Goal: Information Seeking & Learning: Learn about a topic

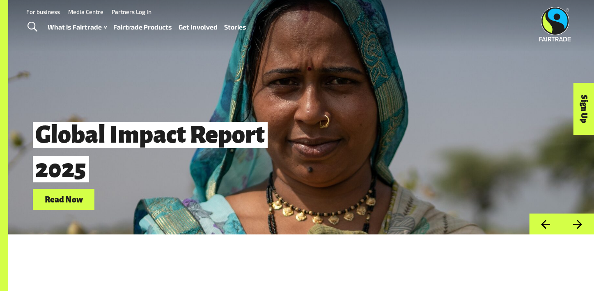
scroll to position [3, 0]
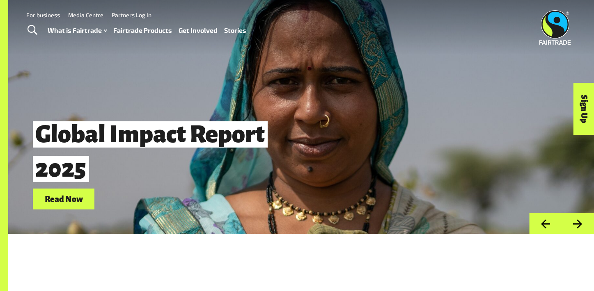
click at [148, 33] on link "Fairtrade Products" at bounding box center [142, 31] width 59 height 12
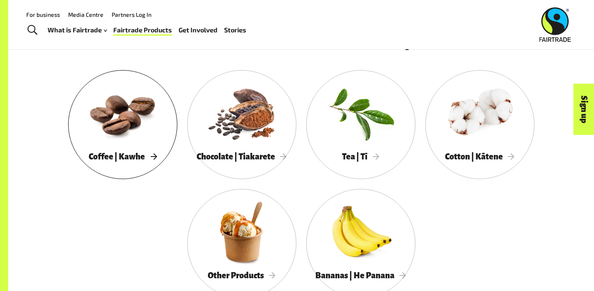
scroll to position [425, 0]
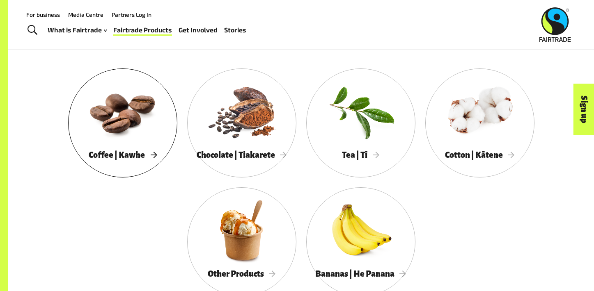
click at [146, 146] on div at bounding box center [122, 111] width 109 height 71
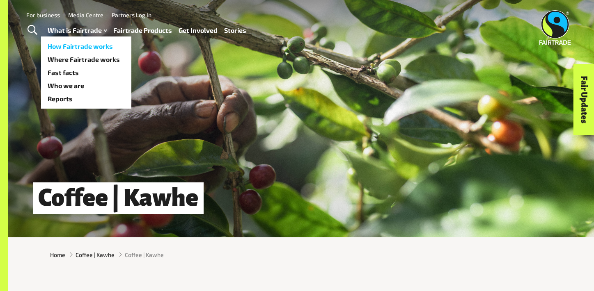
click at [76, 51] on link "How Fairtrade works" at bounding box center [86, 46] width 90 height 13
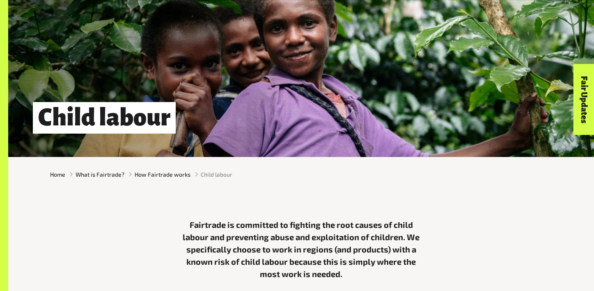
scroll to position [108, 0]
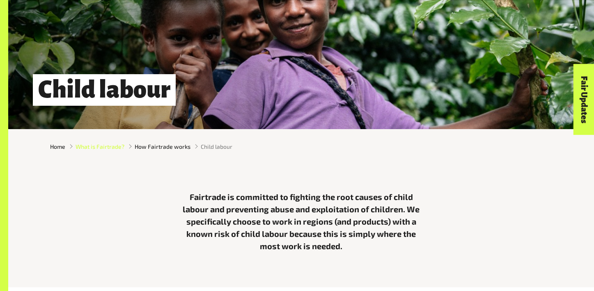
click at [111, 149] on span "What is Fairtrade?" at bounding box center [99, 146] width 49 height 9
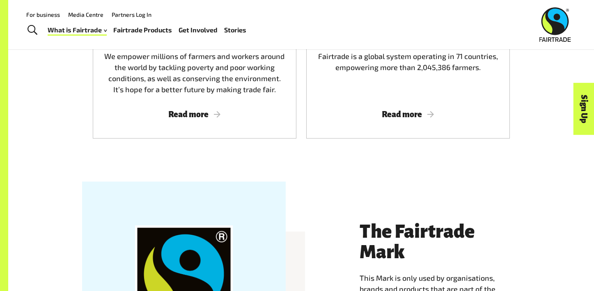
scroll to position [432, 0]
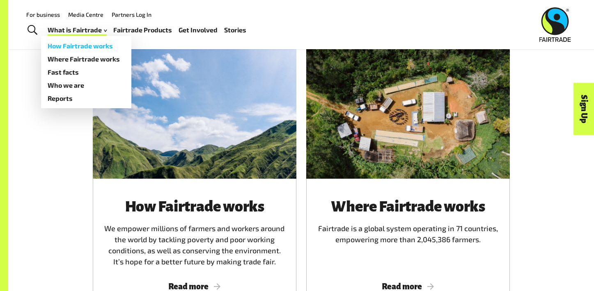
click at [71, 48] on link "How Fairtrade works" at bounding box center [86, 45] width 90 height 13
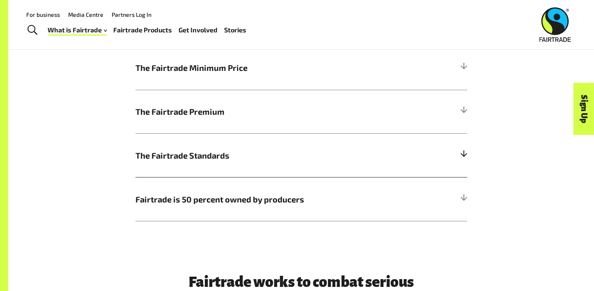
scroll to position [464, 0]
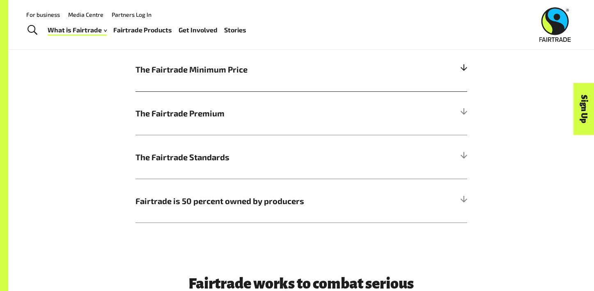
click at [460, 68] on div at bounding box center [463, 69] width 7 height 7
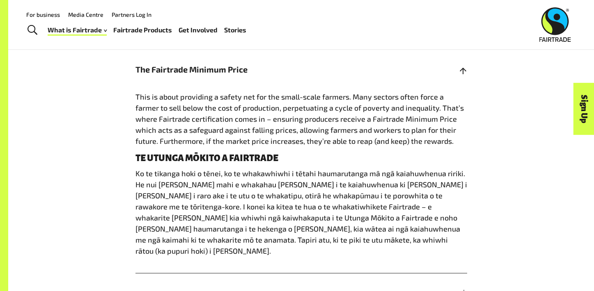
click at [462, 70] on div at bounding box center [463, 69] width 7 height 7
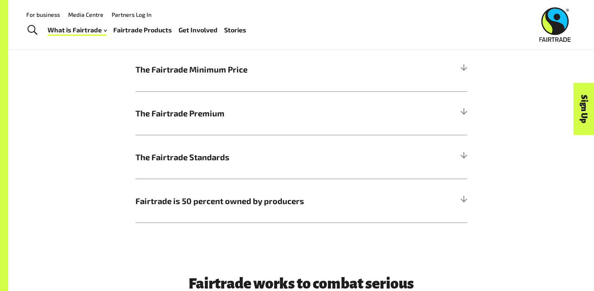
click at [469, 108] on div "How Fairtrade works | Te tikanga mahi a te Fairtrade The Fairtrade Minimum Pric…" at bounding box center [300, 108] width 341 height 231
click at [465, 109] on h5 "The Fairtrade Premium" at bounding box center [301, 114] width 332 height 44
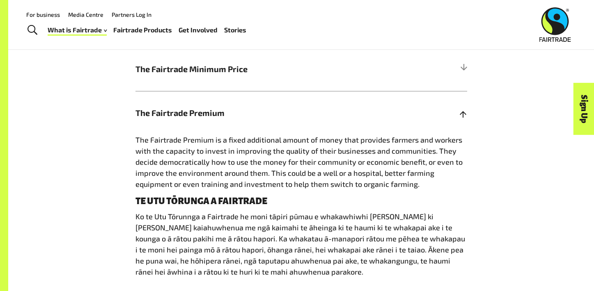
scroll to position [466, 0]
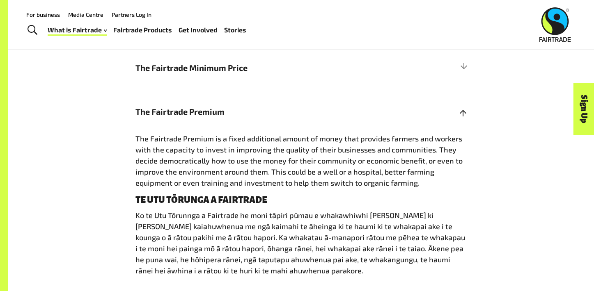
click at [463, 108] on h5 "The Fairtrade Premium" at bounding box center [301, 112] width 332 height 44
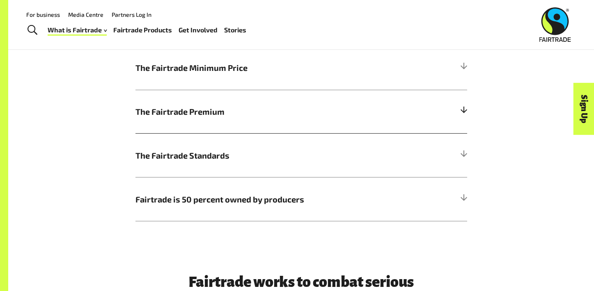
click at [463, 108] on h5 "The Fairtrade Premium" at bounding box center [301, 112] width 332 height 44
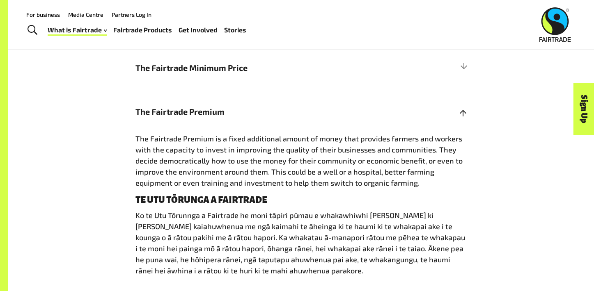
click at [462, 108] on h5 "The Fairtrade Premium" at bounding box center [301, 112] width 332 height 44
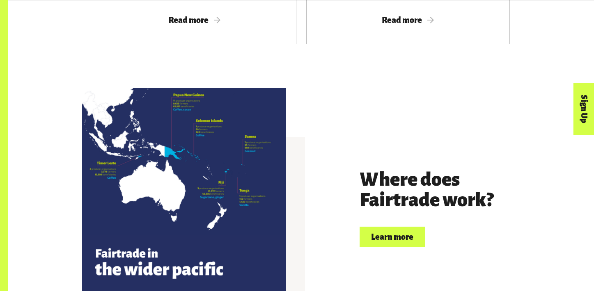
scroll to position [1712, 0]
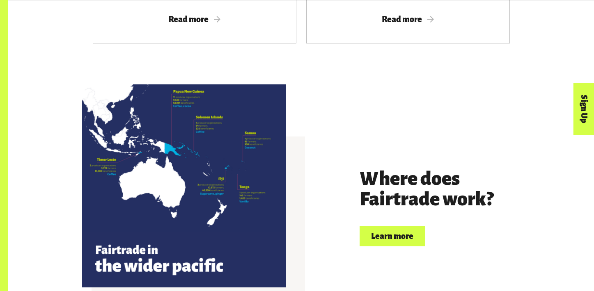
click at [371, 226] on link "Learn more" at bounding box center [392, 236] width 66 height 21
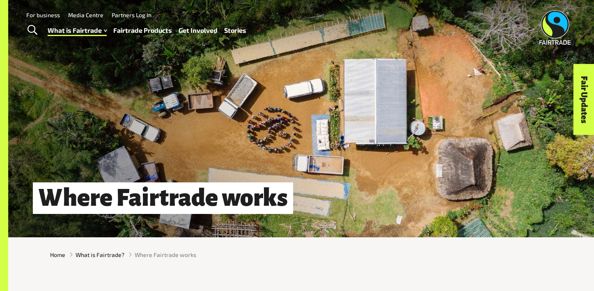
click at [557, 25] on img at bounding box center [555, 27] width 32 height 34
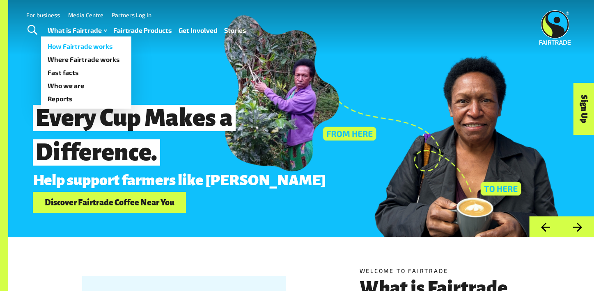
click at [84, 46] on link "How Fairtrade works" at bounding box center [86, 46] width 90 height 13
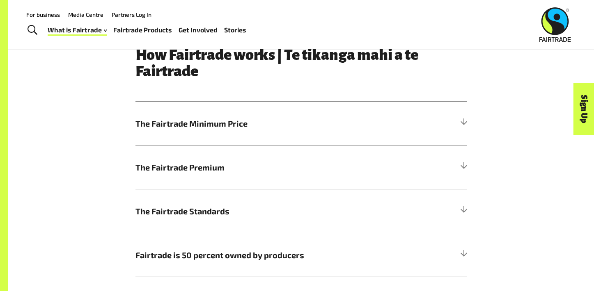
scroll to position [418, 0]
